Goal: Check status: Check status

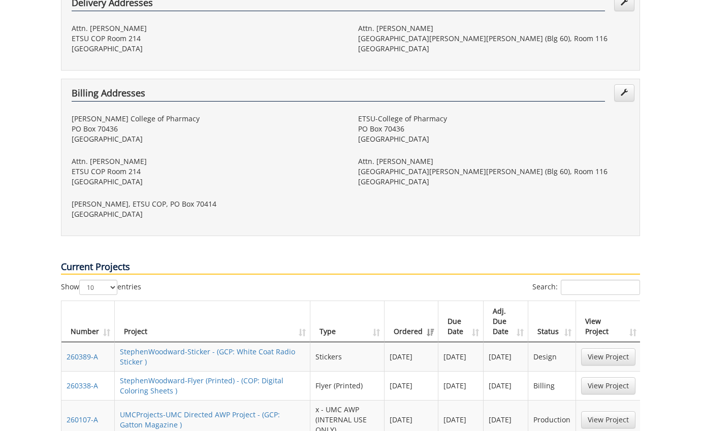
scroll to position [404, 0]
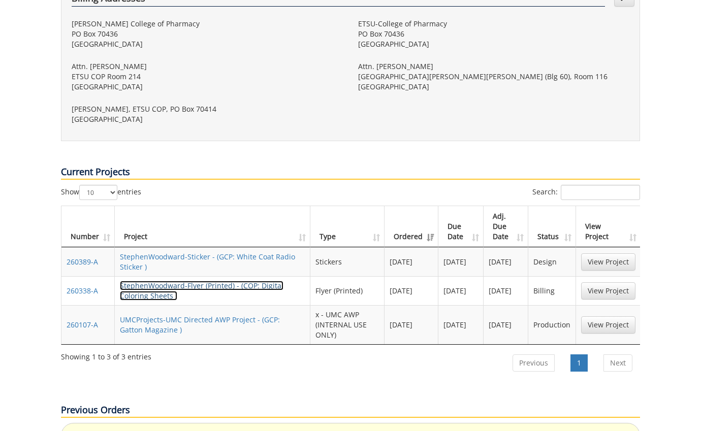
click at [205, 281] on link "StephenWoodward-Flyer (Printed) - (COP: Digital Coloring Sheets )" at bounding box center [202, 291] width 164 height 20
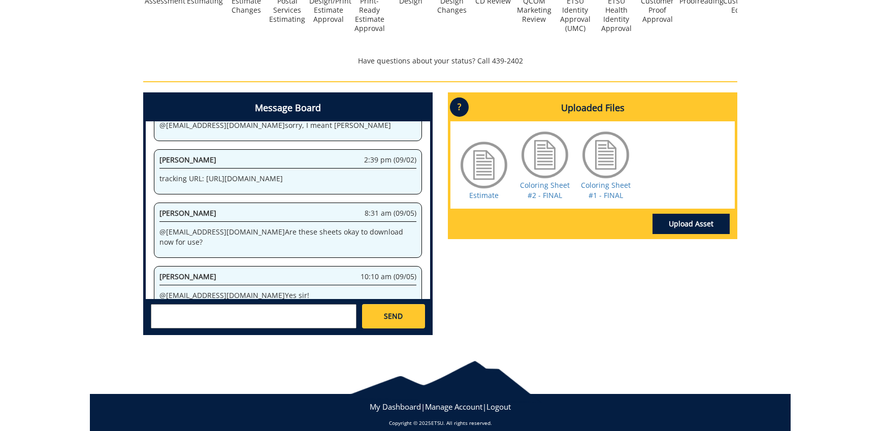
scroll to position [433, 0]
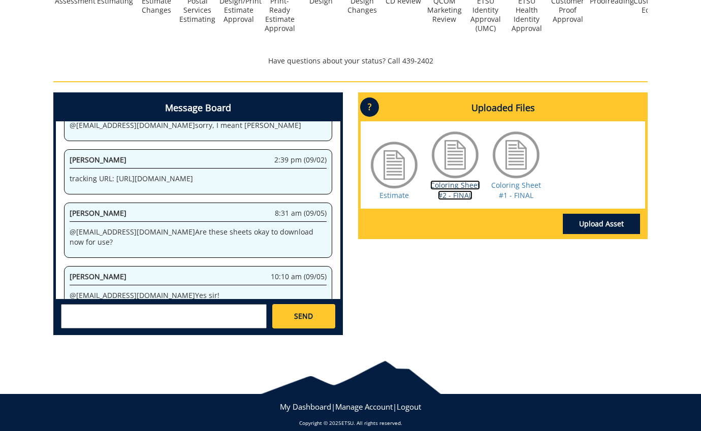
click at [455, 180] on link "Coloring Sheet #2 - FINAL" at bounding box center [455, 190] width 50 height 20
click at [505, 180] on link "Coloring Sheet #1 - FINAL" at bounding box center [516, 190] width 50 height 20
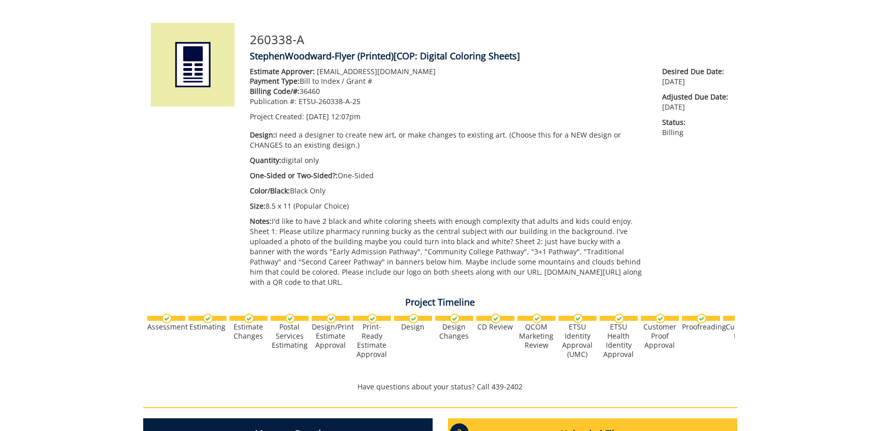
scroll to position [0, 0]
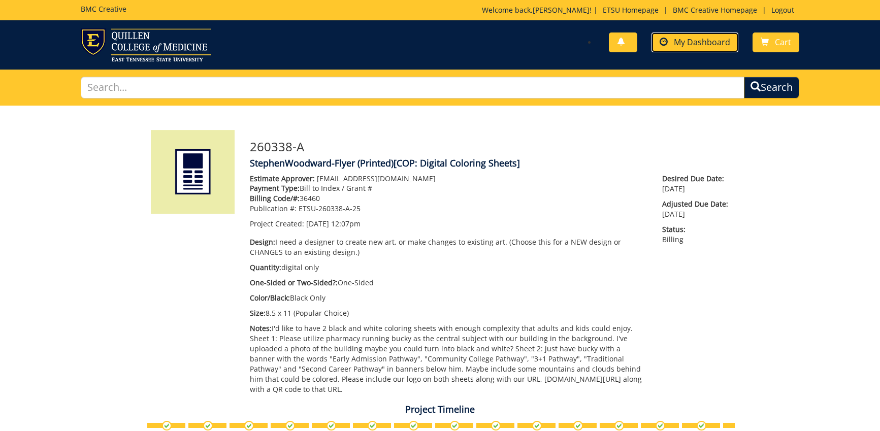
click at [700, 36] on link "My Dashboard" at bounding box center [695, 43] width 87 height 20
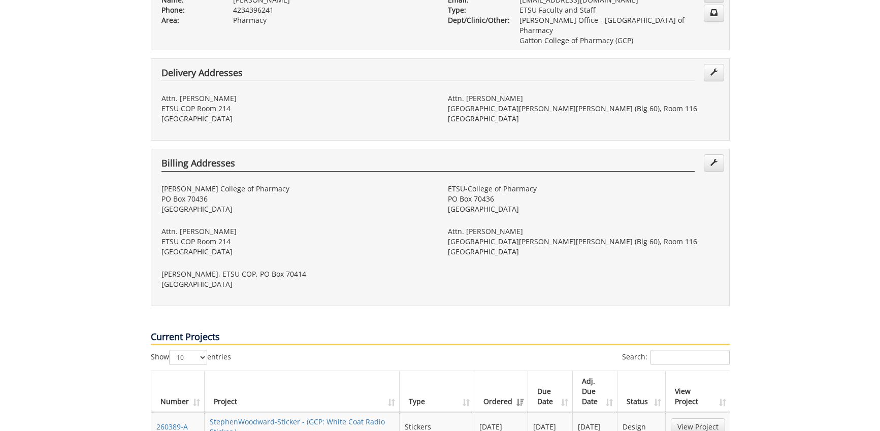
scroll to position [284, 0]
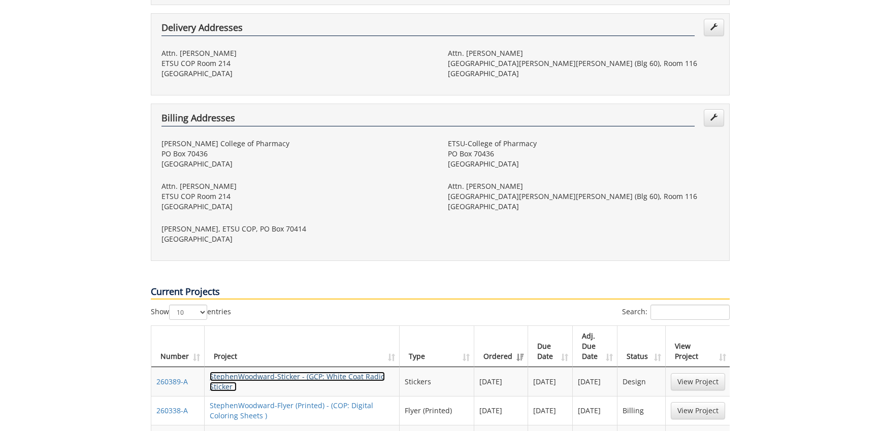
click at [353, 372] on link "StephenWoodward-Sticker - (GCP: White Coat Radio Sticker )" at bounding box center [297, 382] width 175 height 20
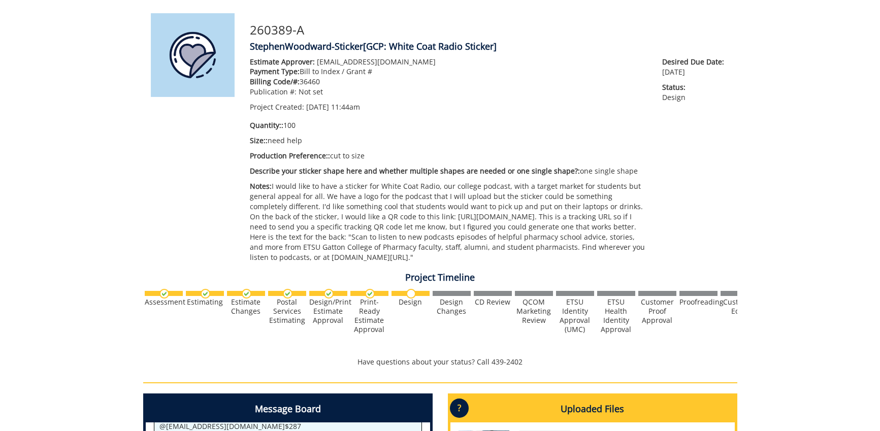
scroll to position [265, 0]
